Goal: Transaction & Acquisition: Purchase product/service

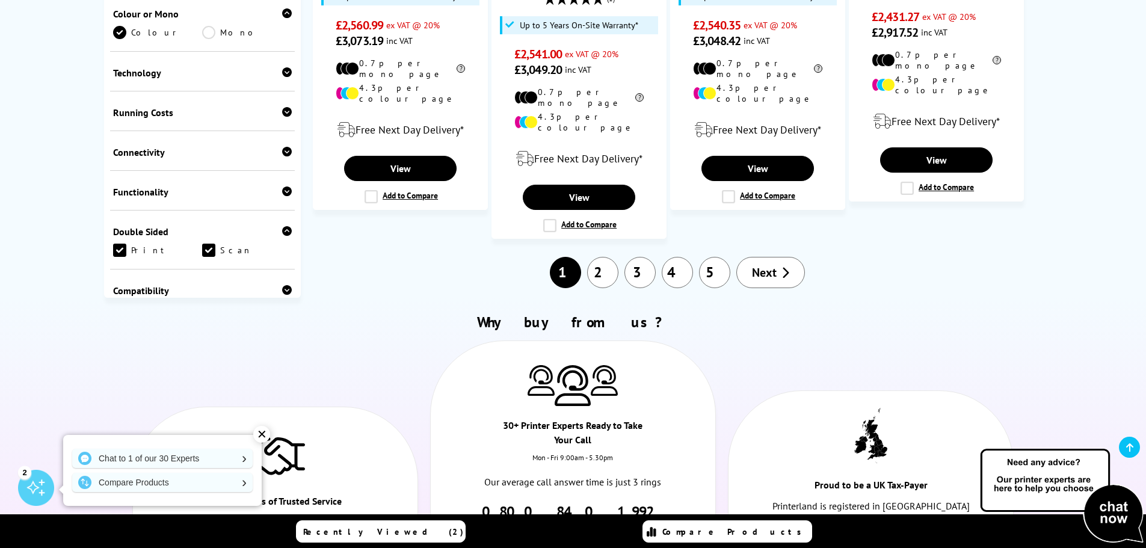
scroll to position [1083, 0]
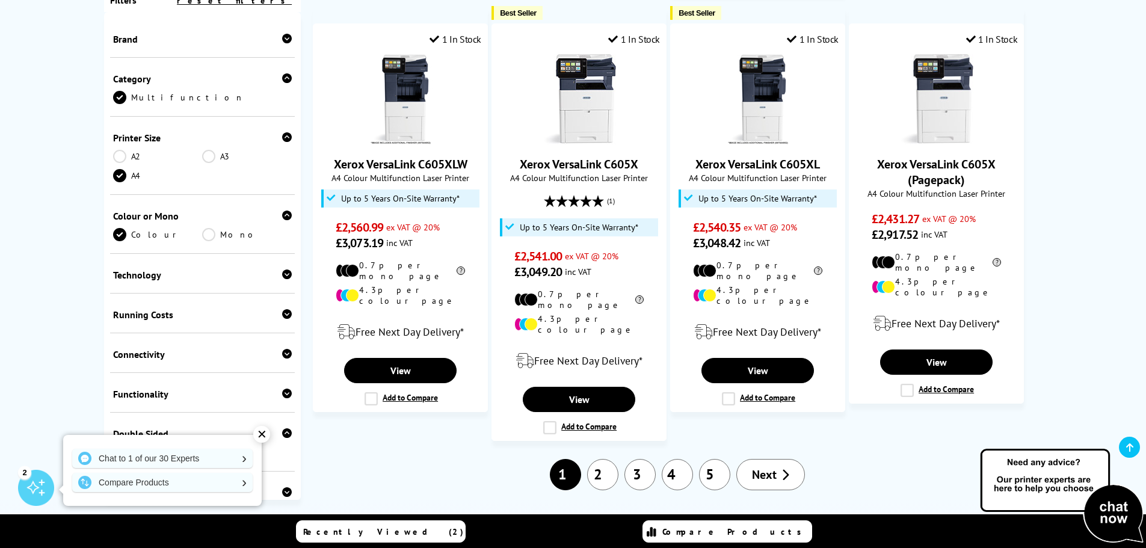
click at [610, 459] on link "2" at bounding box center [602, 474] width 31 height 31
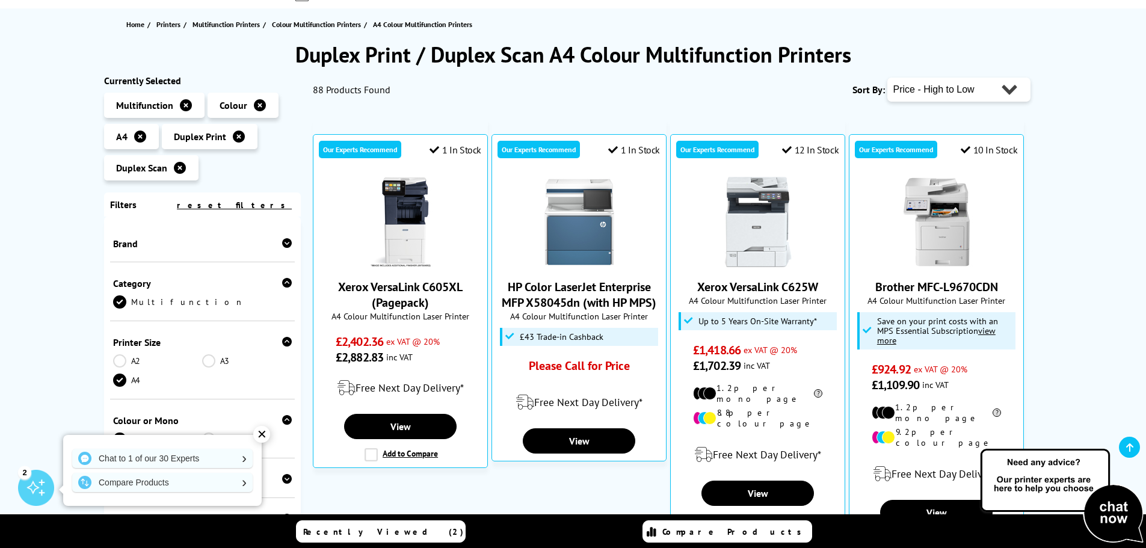
scroll to position [541, 0]
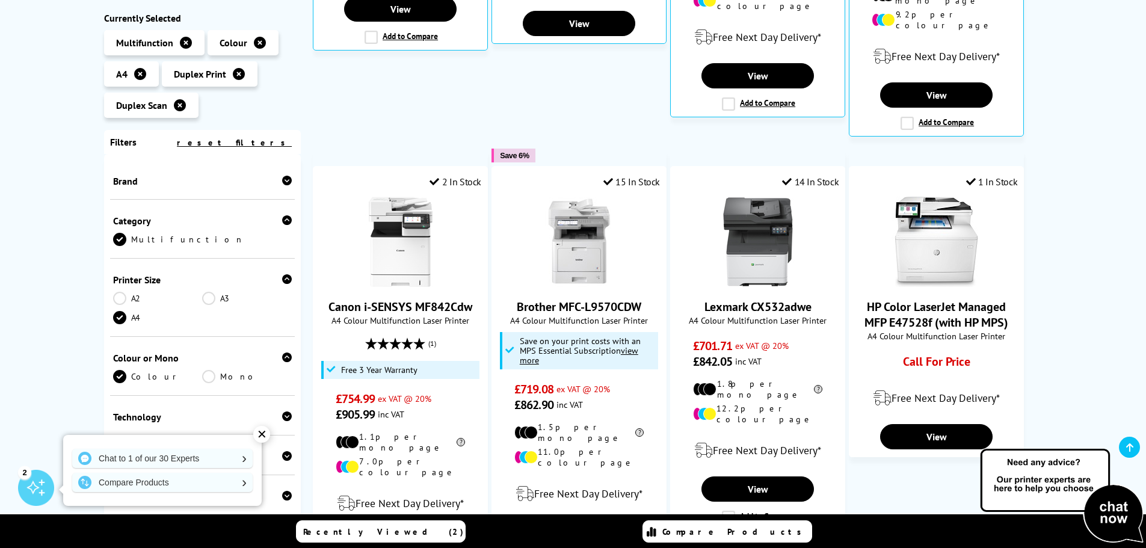
click at [1077, 252] on div "Duplex Print / Duplex Scan A4 Colour Multifunction Printers Currently Selected …" at bounding box center [573, 371] width 1146 height 1497
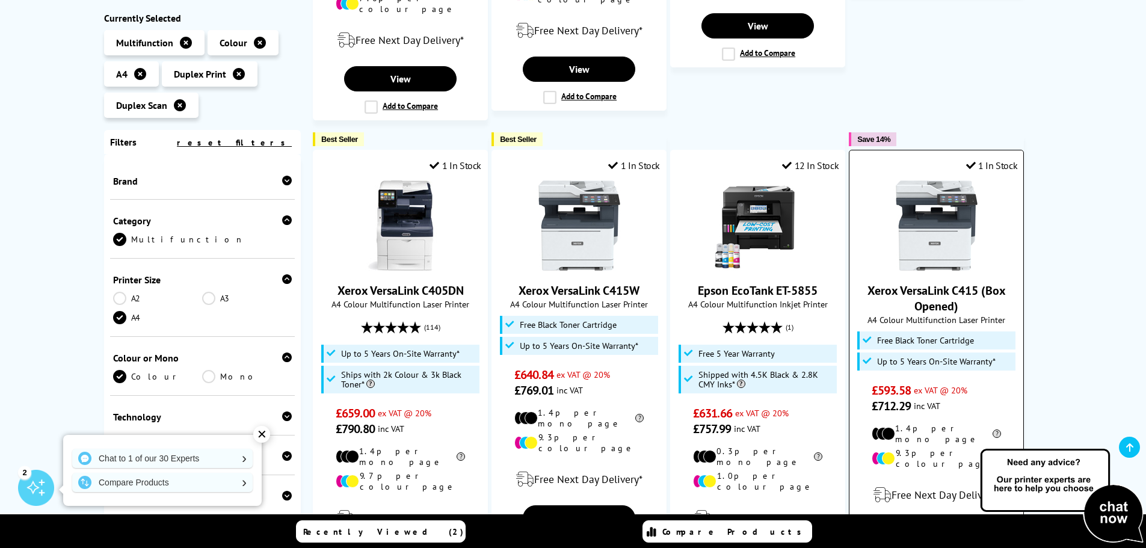
scroll to position [1023, 0]
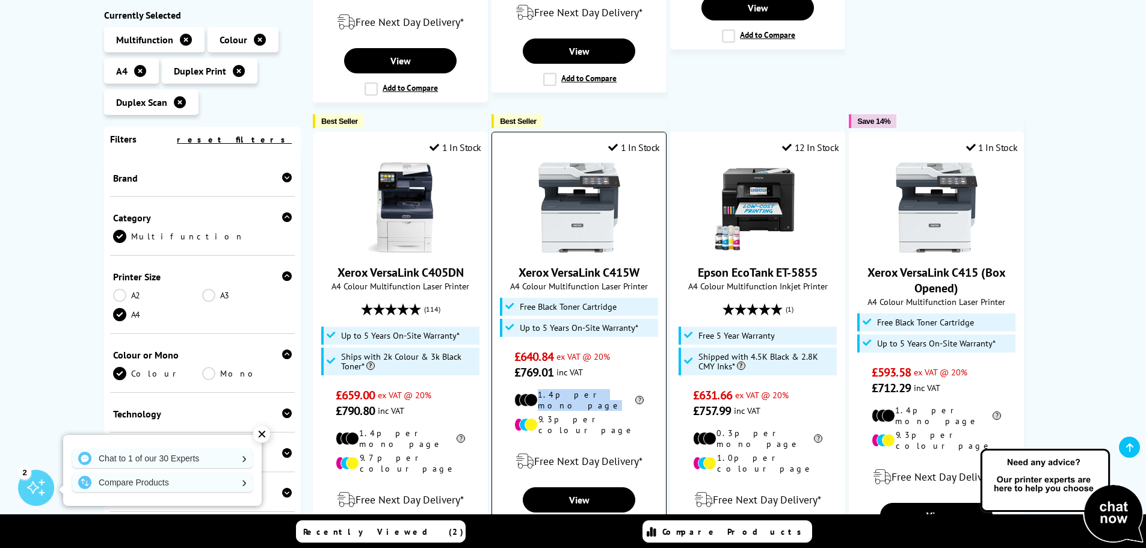
drag, startPoint x: 544, startPoint y: 365, endPoint x: 602, endPoint y: 370, distance: 58.0
drag, startPoint x: 543, startPoint y: 377, endPoint x: 553, endPoint y: 378, distance: 10.4
drag, startPoint x: 723, startPoint y: 402, endPoint x: 735, endPoint y: 402, distance: 12.6
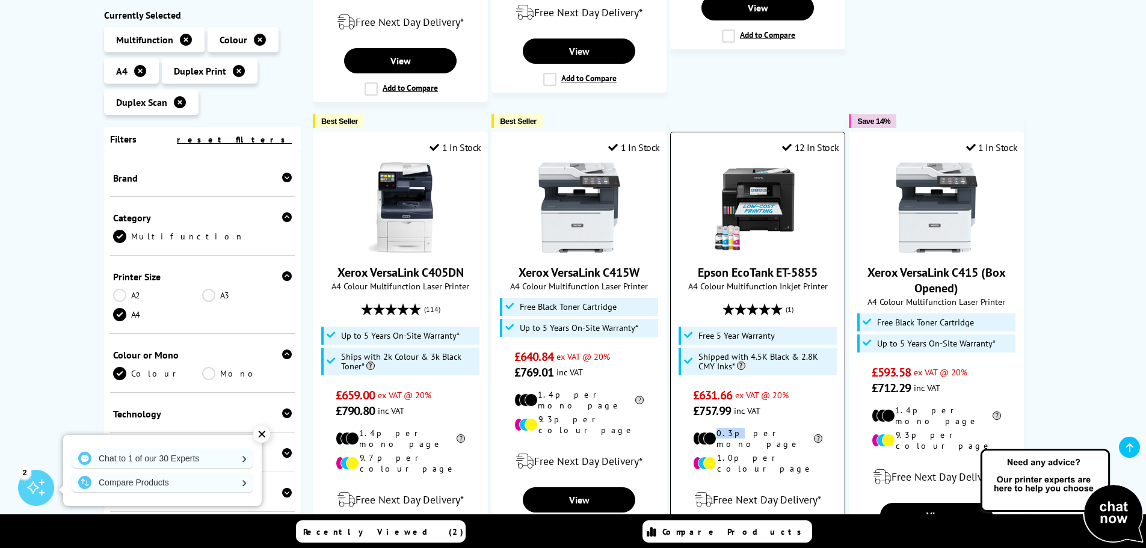
click at [735, 428] on li "0.3p per mono page" at bounding box center [757, 439] width 129 height 22
drag, startPoint x: 722, startPoint y: 416, endPoint x: 762, endPoint y: 421, distance: 40.6
click at [762, 452] on li "1.0p per colour page" at bounding box center [757, 463] width 129 height 22
drag, startPoint x: 547, startPoint y: 377, endPoint x: 555, endPoint y: 378, distance: 8.5
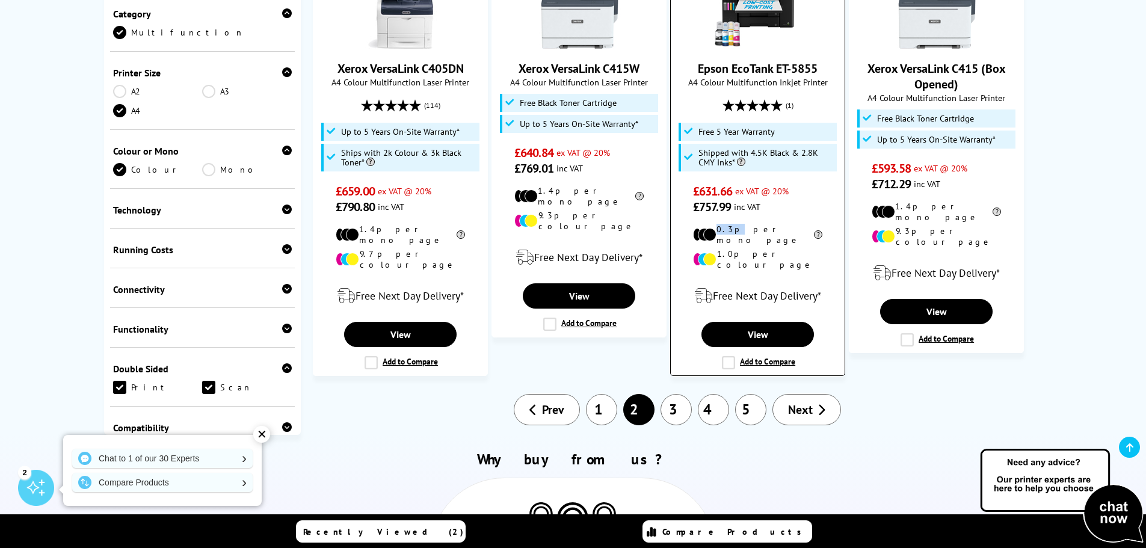
scroll to position [1083, 0]
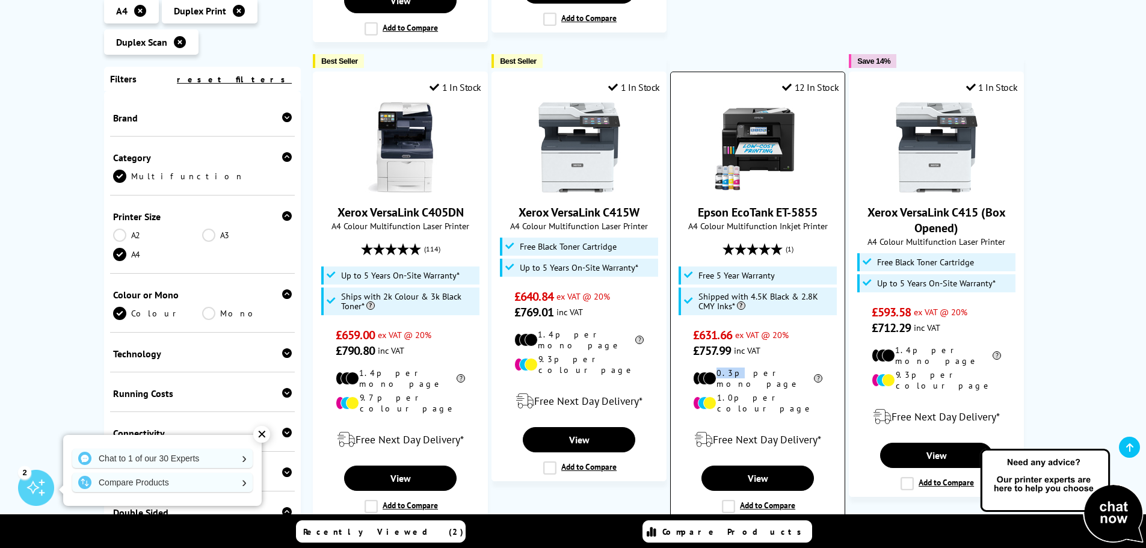
drag, startPoint x: 776, startPoint y: 244, endPoint x: 691, endPoint y: 248, distance: 85.5
click at [691, 267] on li "Free 5 Year Warranty" at bounding box center [758, 276] width 159 height 18
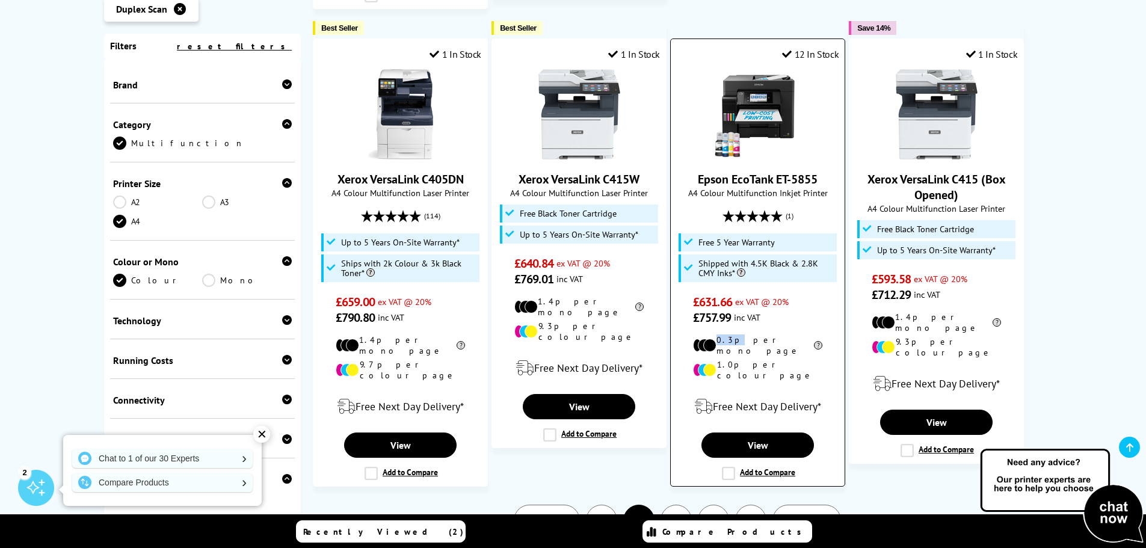
scroll to position [1143, 0]
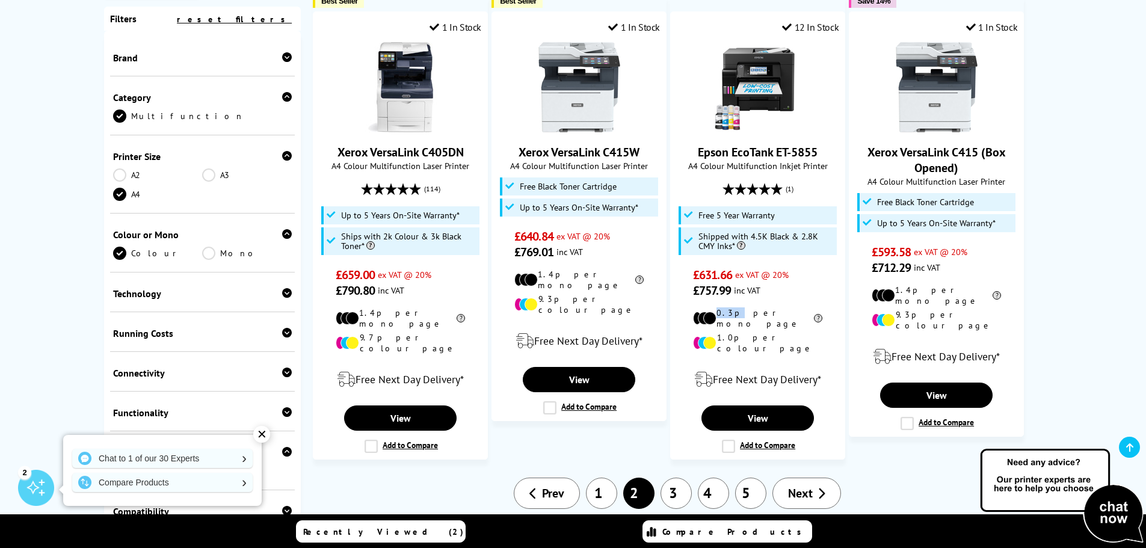
click at [677, 478] on link "3" at bounding box center [676, 493] width 31 height 31
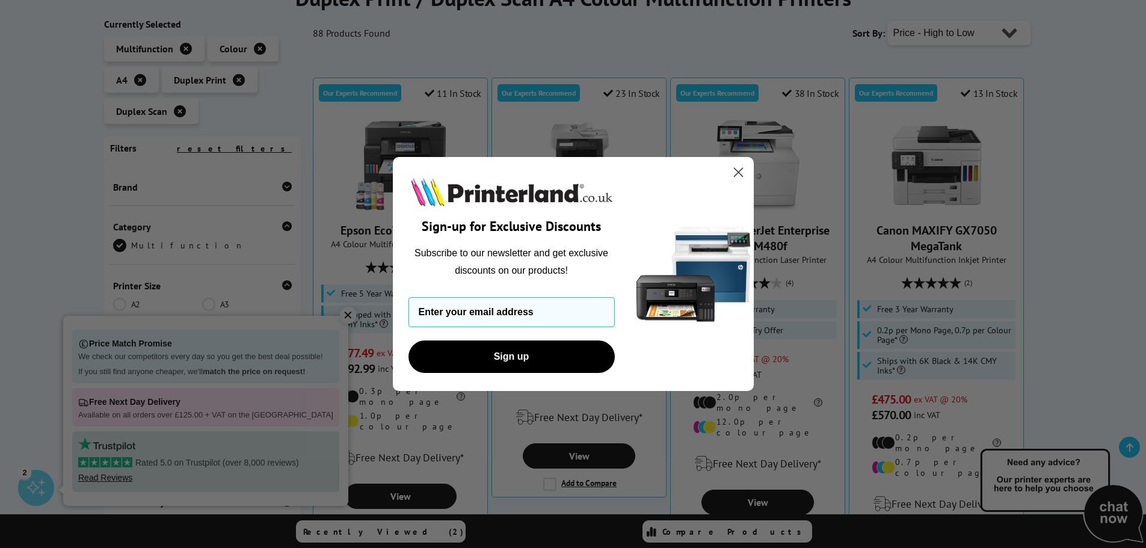
click at [737, 171] on icon "Close dialog" at bounding box center [738, 172] width 8 height 8
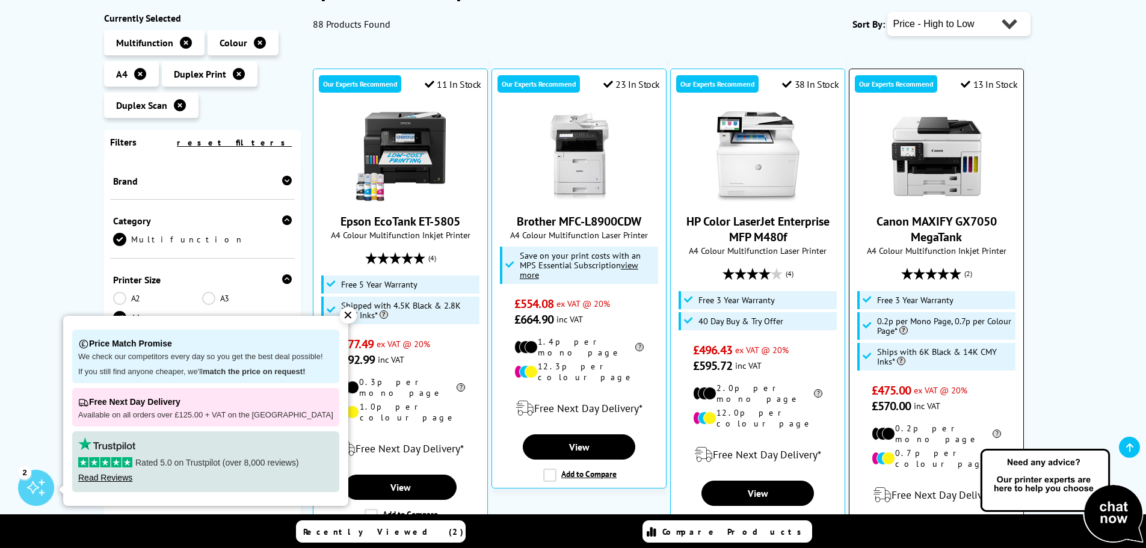
scroll to position [180, 0]
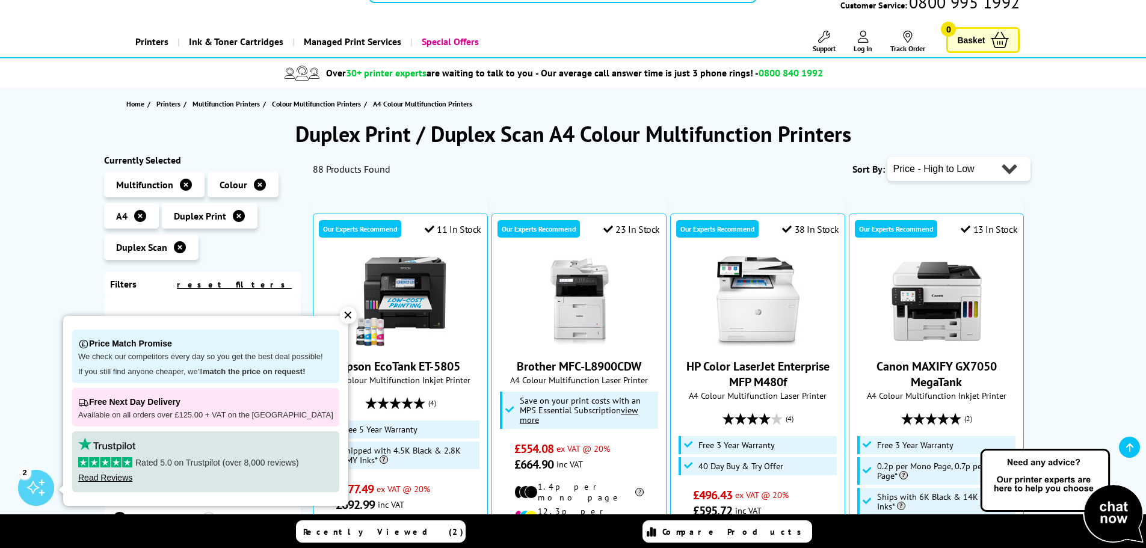
scroll to position [0, 0]
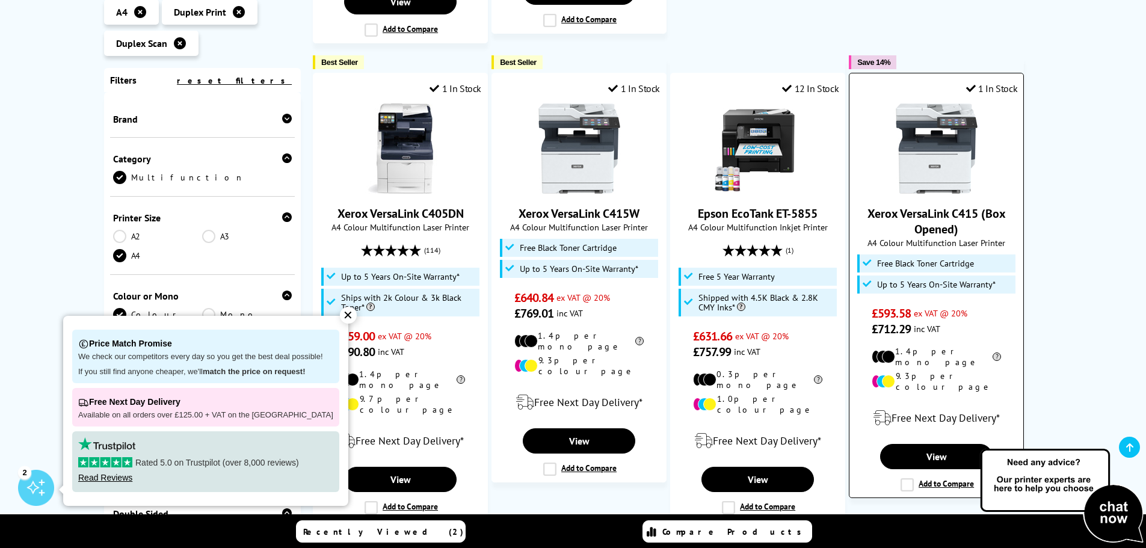
scroll to position [1083, 0]
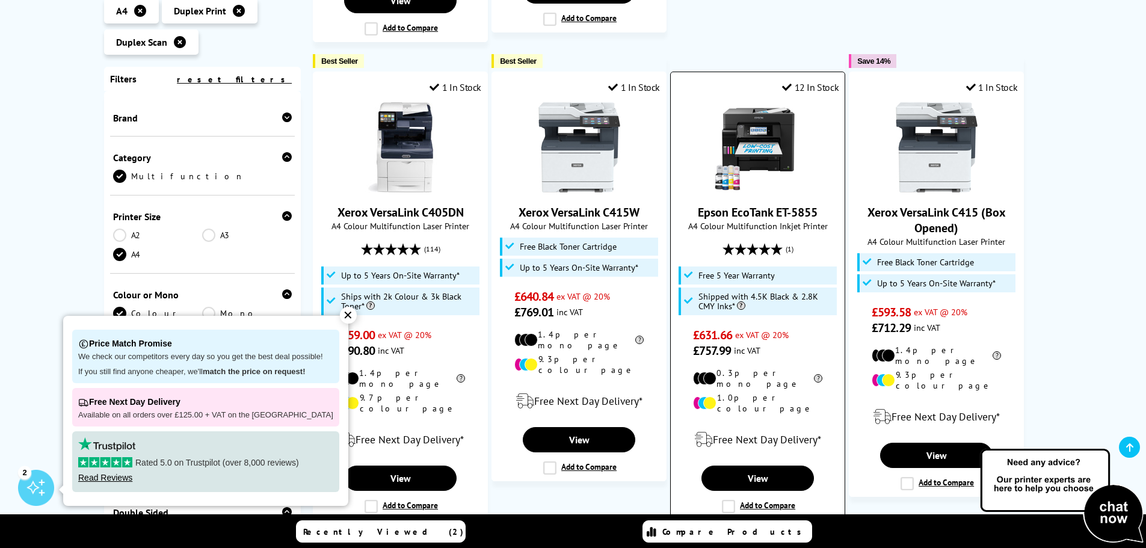
click at [748, 205] on link "Epson EcoTank ET-5855" at bounding box center [758, 213] width 120 height 16
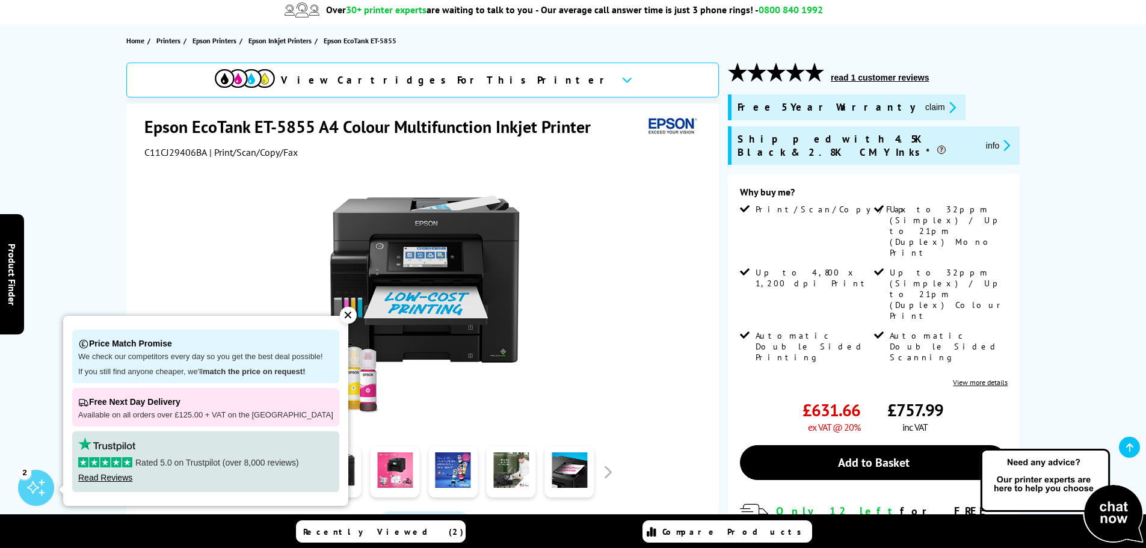
scroll to position [120, 0]
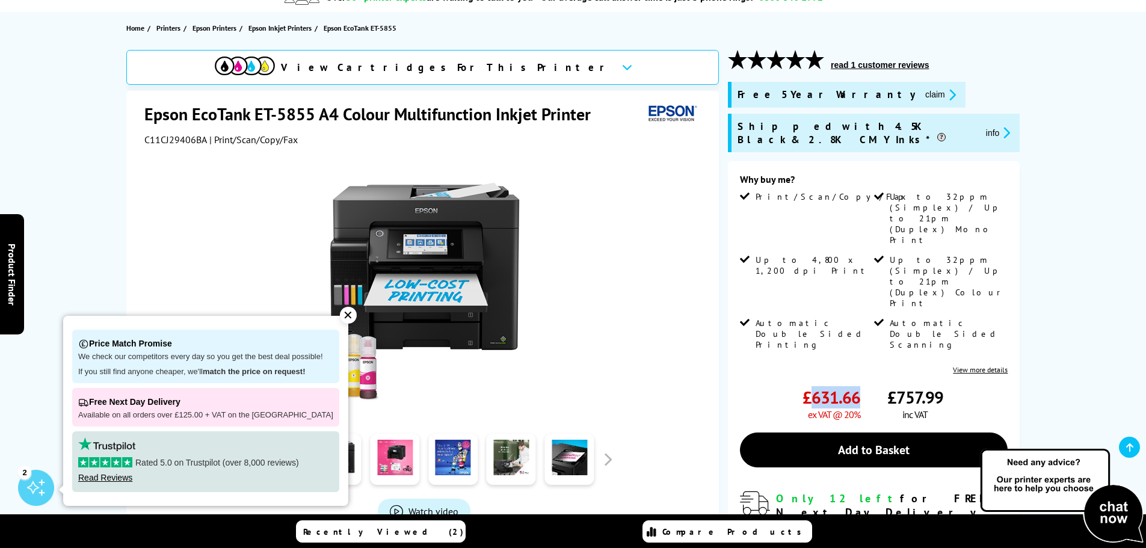
drag, startPoint x: 855, startPoint y: 310, endPoint x: 812, endPoint y: 308, distance: 43.4
click at [812, 386] on span "£631.66" at bounding box center [832, 397] width 58 height 22
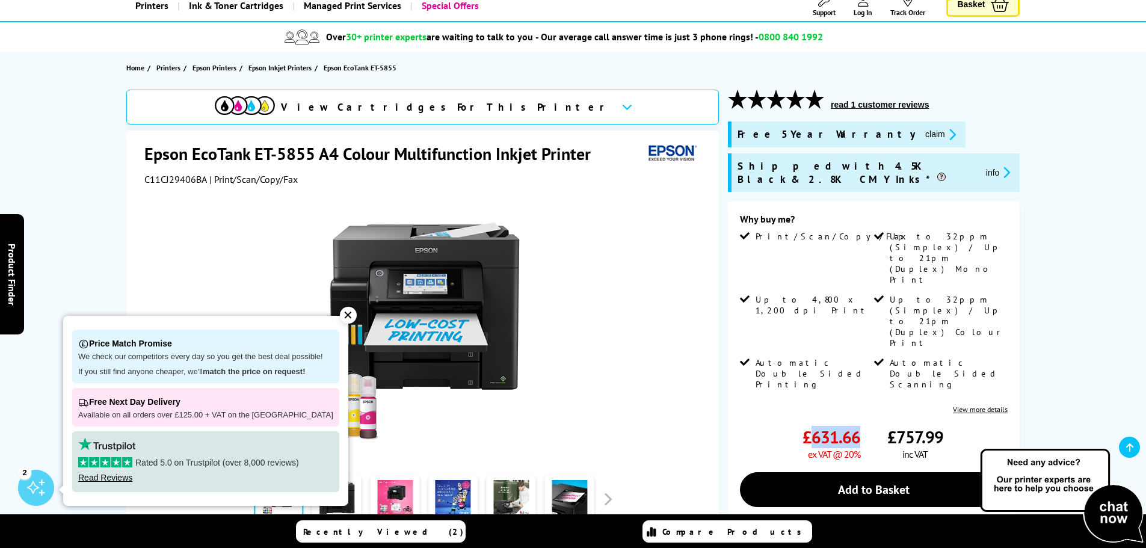
scroll to position [60, 0]
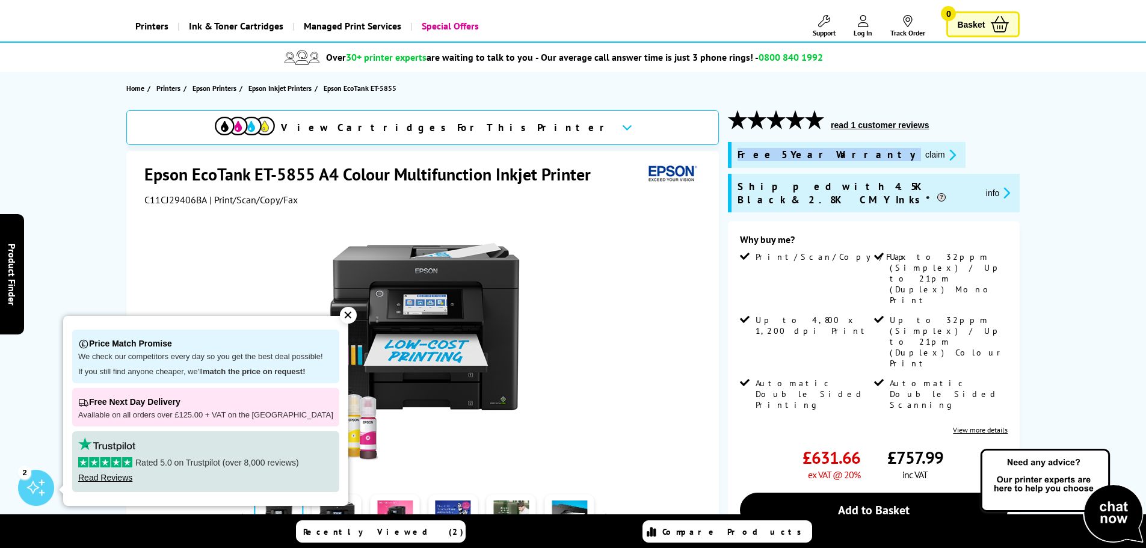
drag, startPoint x: 739, startPoint y: 153, endPoint x: 836, endPoint y: 153, distance: 97.5
click at [836, 153] on div "Free 5 Year Warranty claim" at bounding box center [849, 155] width 222 height 14
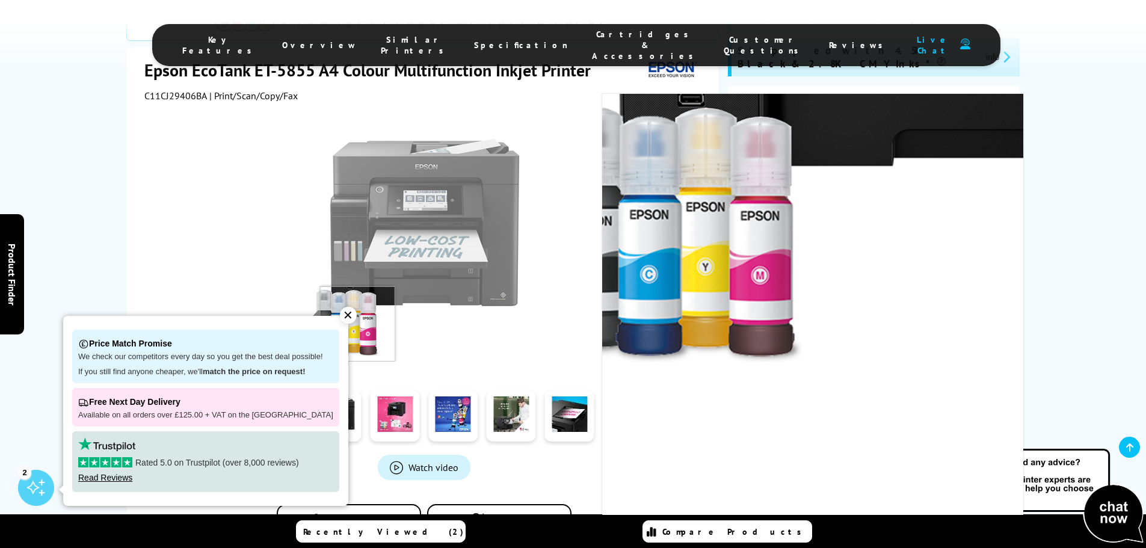
scroll to position [241, 0]
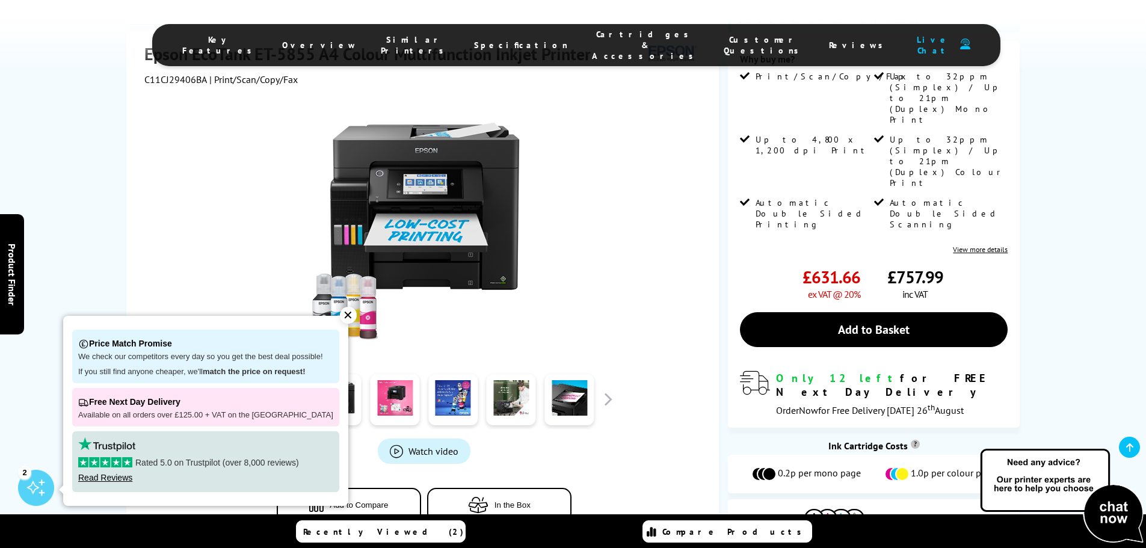
click at [340, 319] on div "✕" at bounding box center [348, 315] width 17 height 17
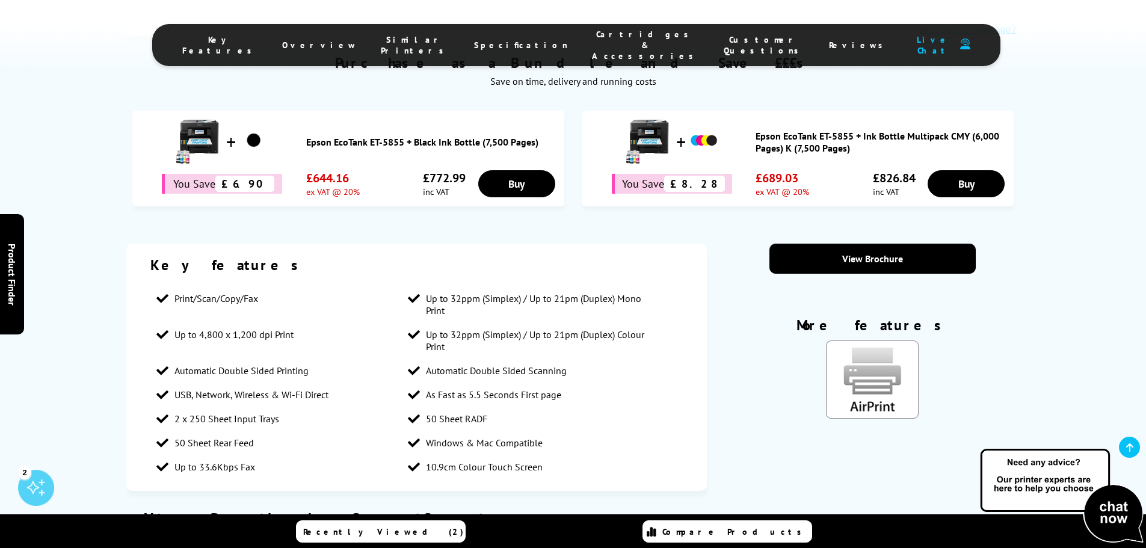
scroll to position [782, 0]
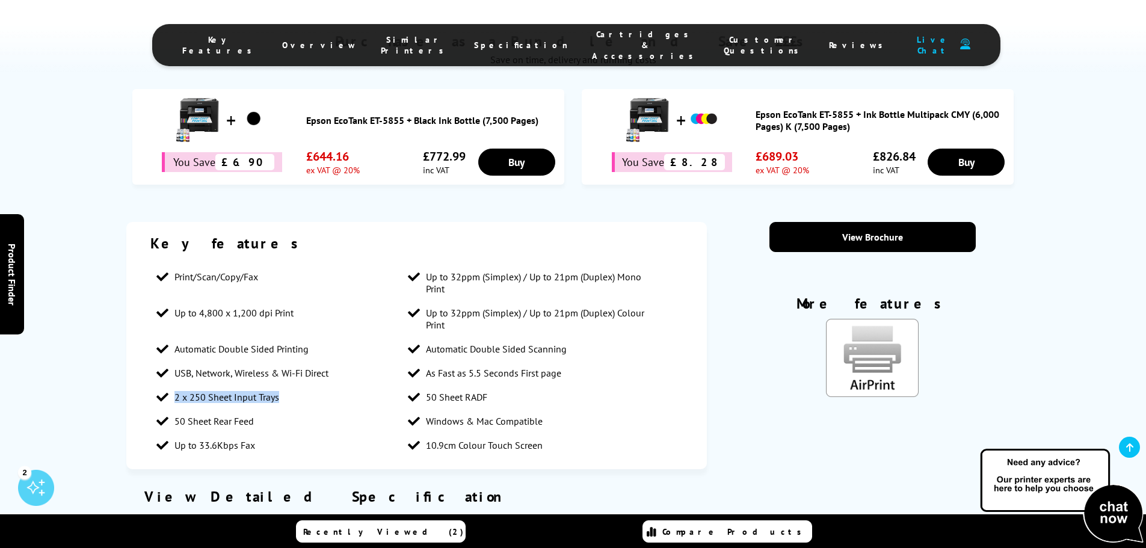
drag, startPoint x: 174, startPoint y: 336, endPoint x: 283, endPoint y: 339, distance: 109.5
click at [283, 385] on li "2 x 250 Sheet Input Trays" at bounding box center [276, 397] width 252 height 24
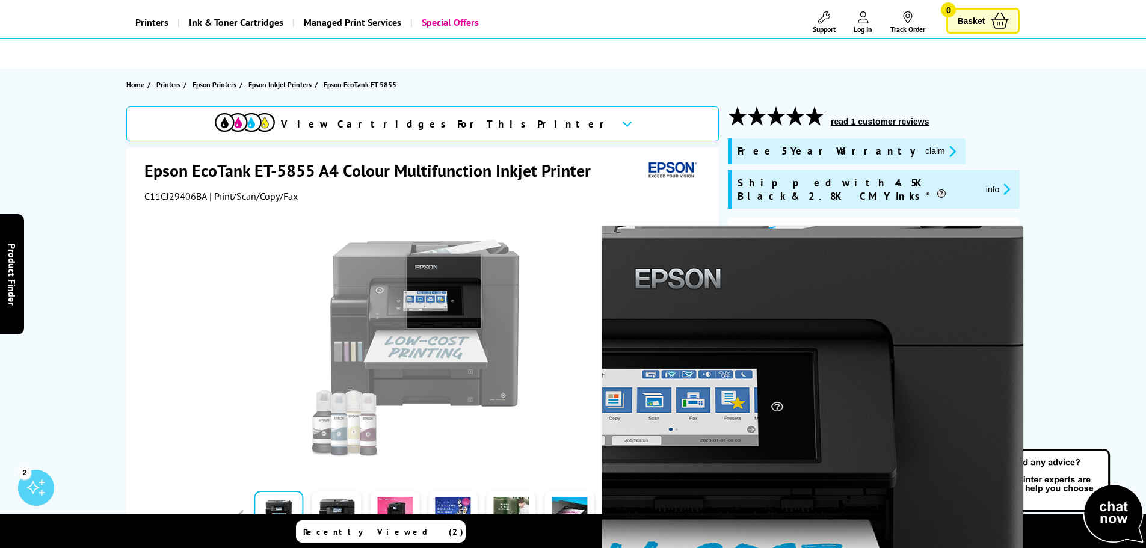
scroll to position [60, 0]
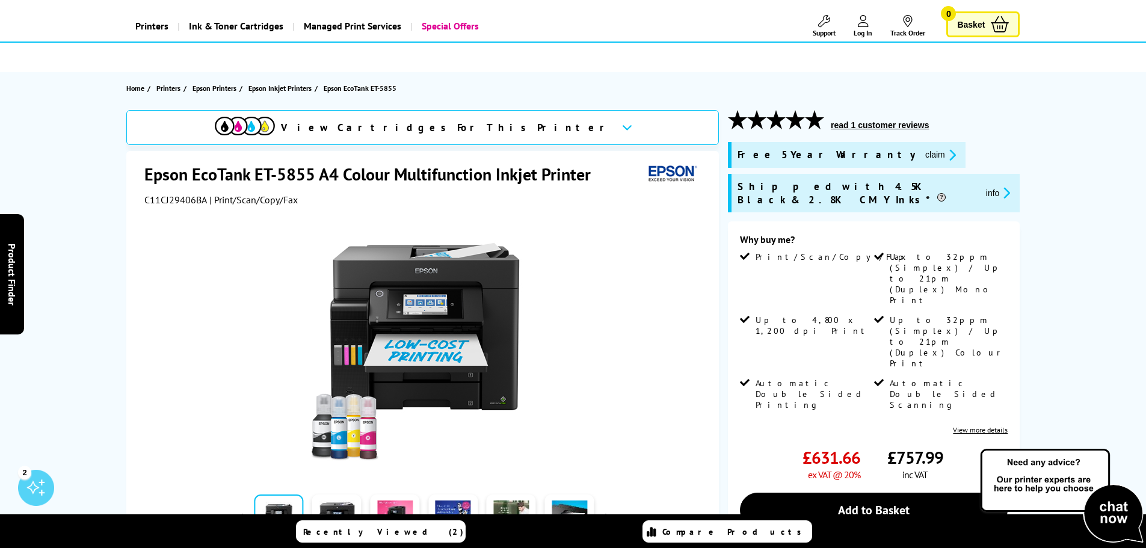
click at [999, 187] on icon "promo-description" at bounding box center [1004, 193] width 11 height 13
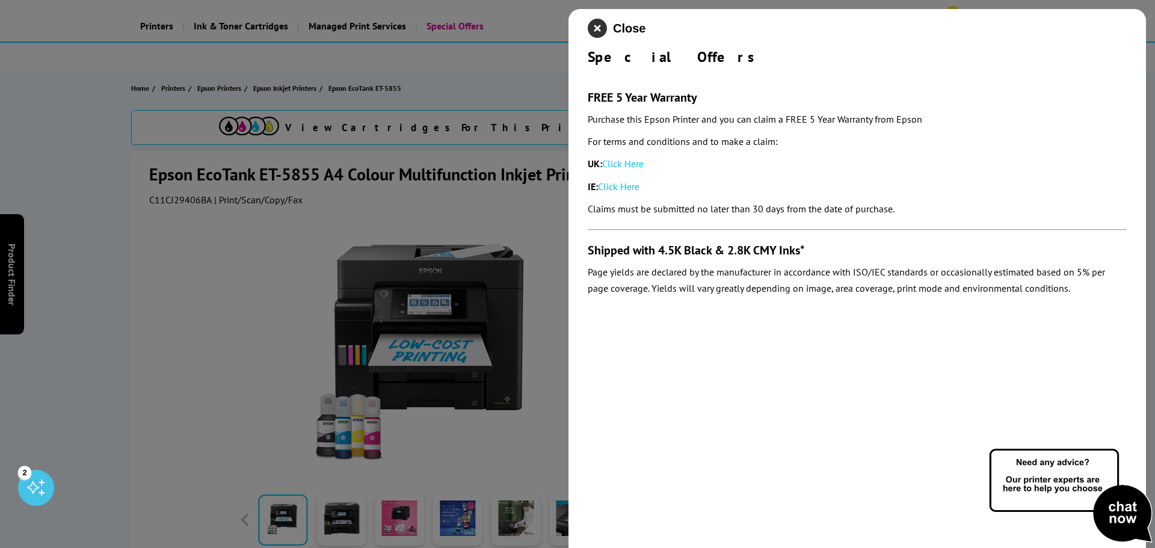
click at [596, 31] on icon "close modal" at bounding box center [597, 28] width 19 height 19
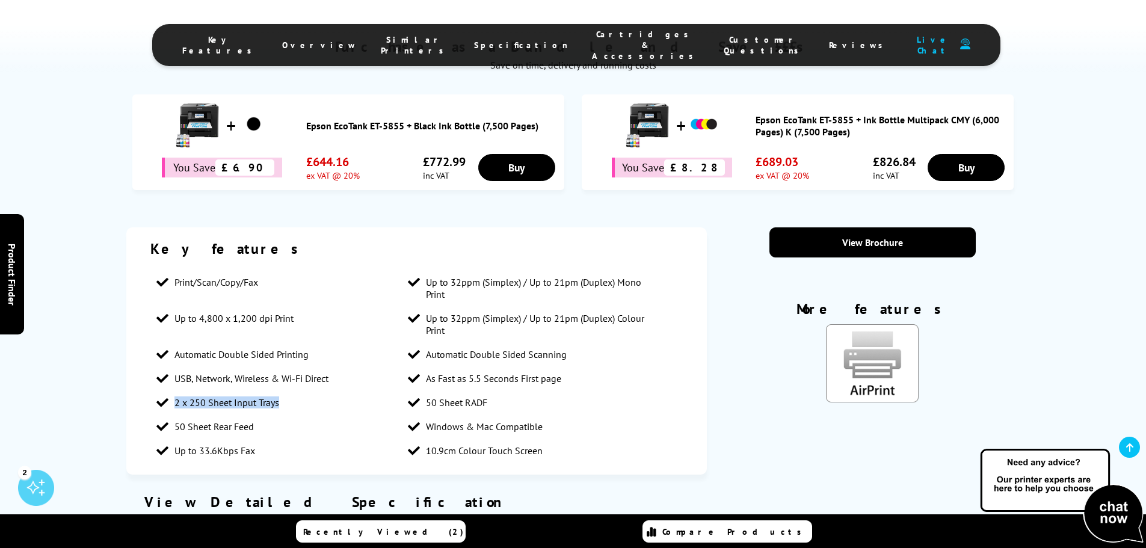
scroll to position [782, 0]
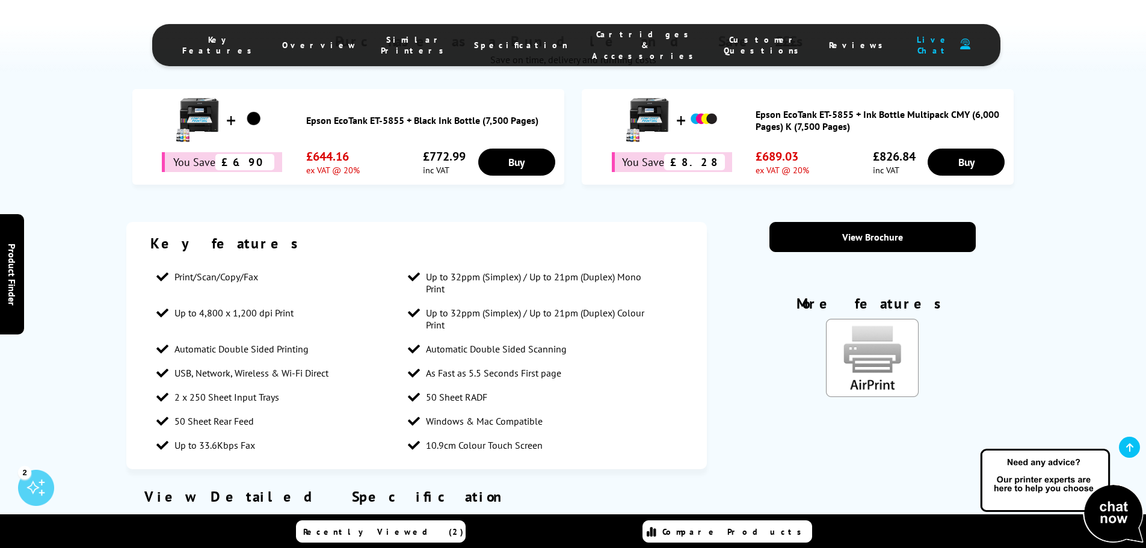
click at [1039, 332] on div "Key features Print/Scan/Copy/Fax Up to 32ppm (Simplex) / Up to 21pm (Duplex) Mo…" at bounding box center [573, 481] width 963 height 519
